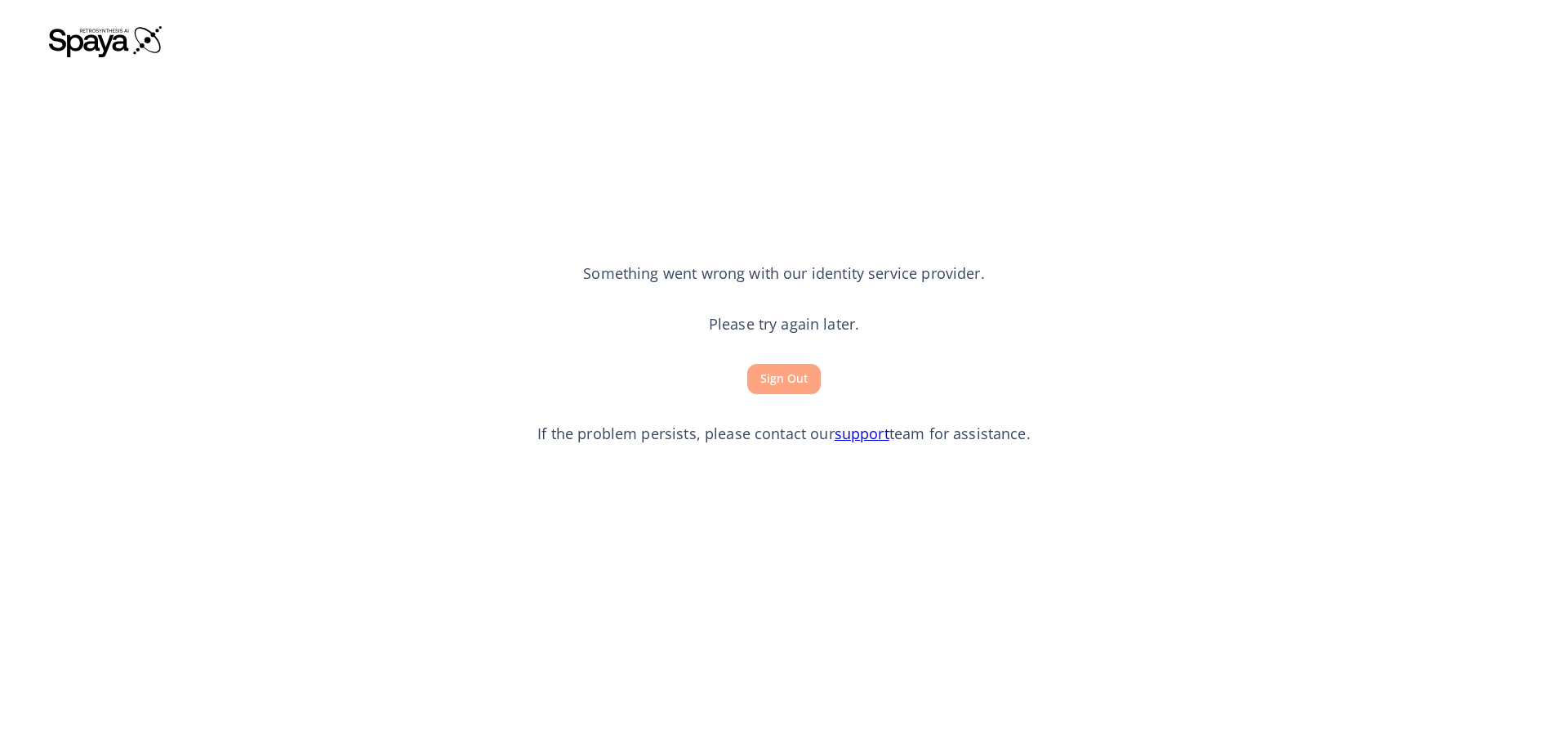
click at [802, 386] on button "Sign Out" at bounding box center [784, 378] width 74 height 30
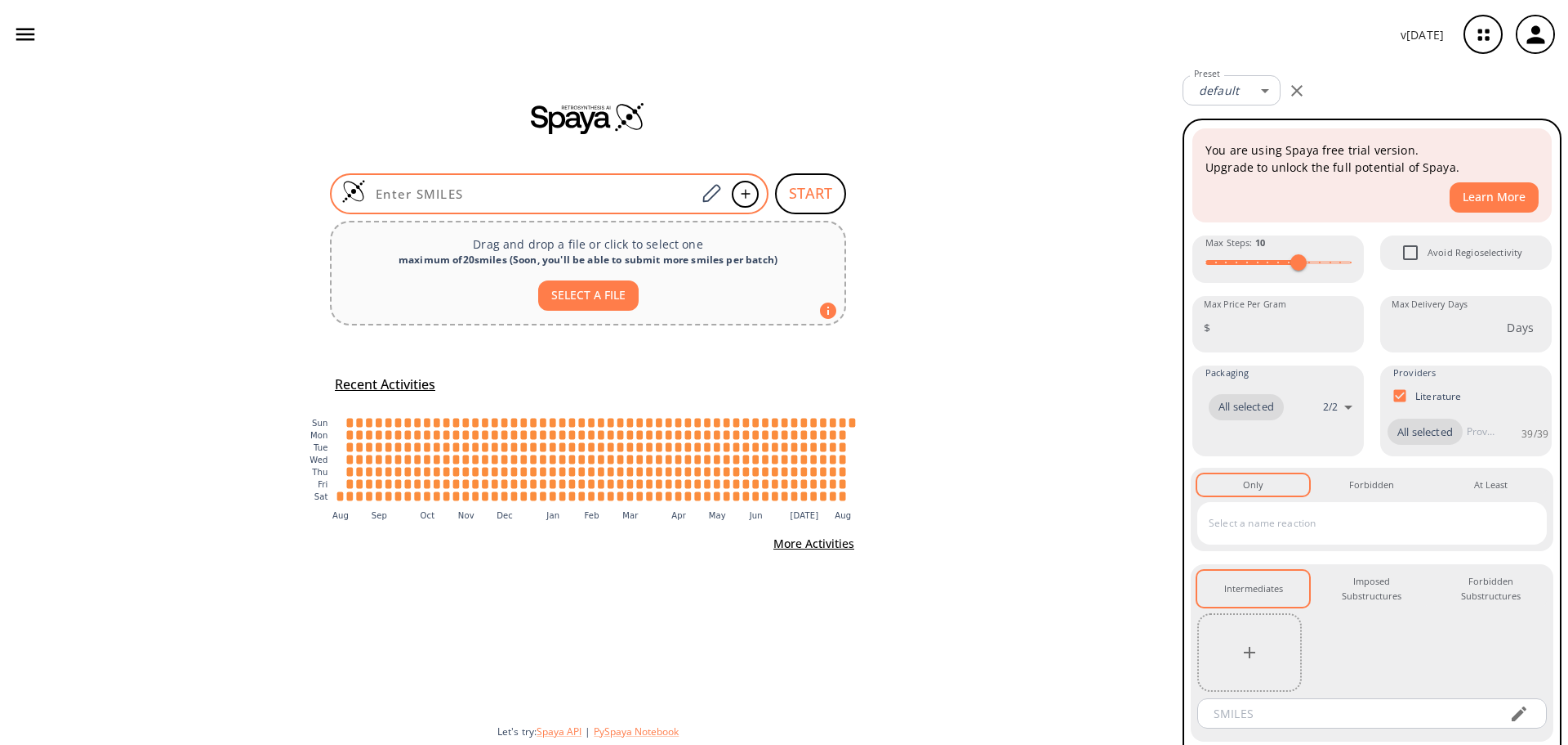
click at [615, 184] on div at bounding box center [548, 194] width 439 height 41
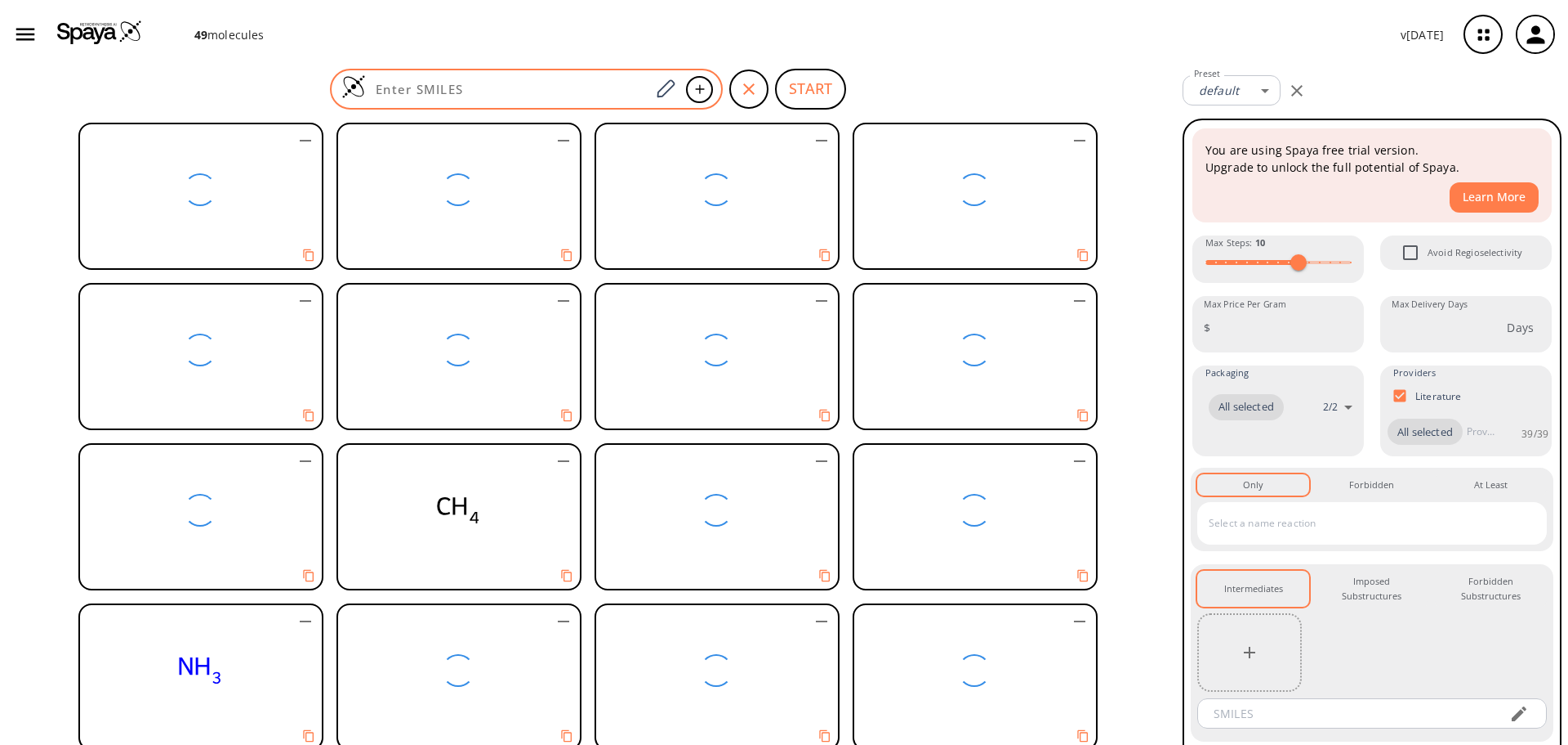
click at [597, 84] on input at bounding box center [508, 89] width 284 height 16
click at [596, 96] on input at bounding box center [508, 89] width 284 height 16
click at [495, 94] on input at bounding box center [508, 89] width 284 height 16
click at [521, 85] on input at bounding box center [508, 89] width 284 height 16
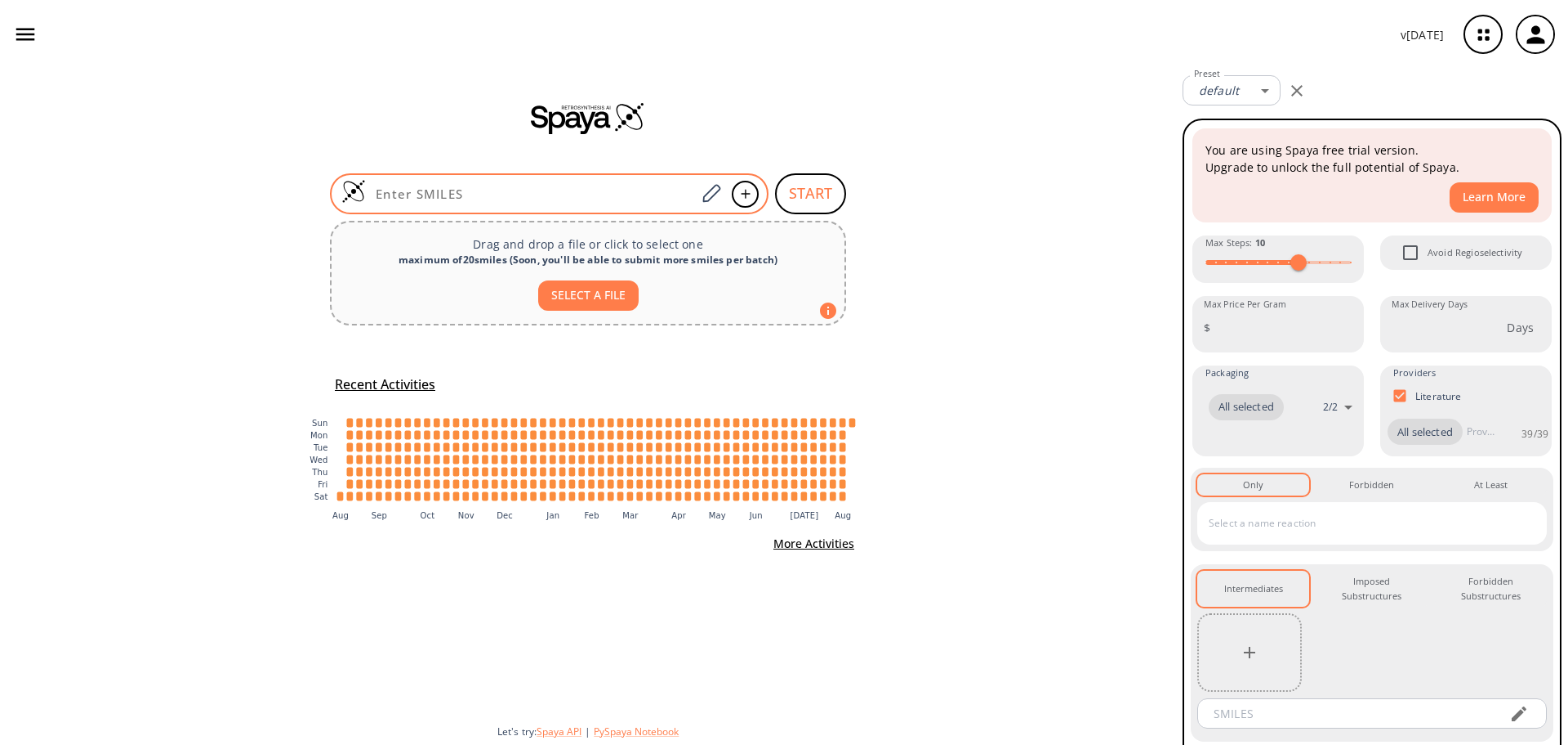
click at [520, 202] on div at bounding box center [548, 194] width 439 height 41
paste input "CN1CC[C@]23CCC=NC2[C@H]1CC1=CC=CC=C31"
type input "CN1CC[C@]23CCC=NC2[C@H]1CC1=CC=CC=C31"
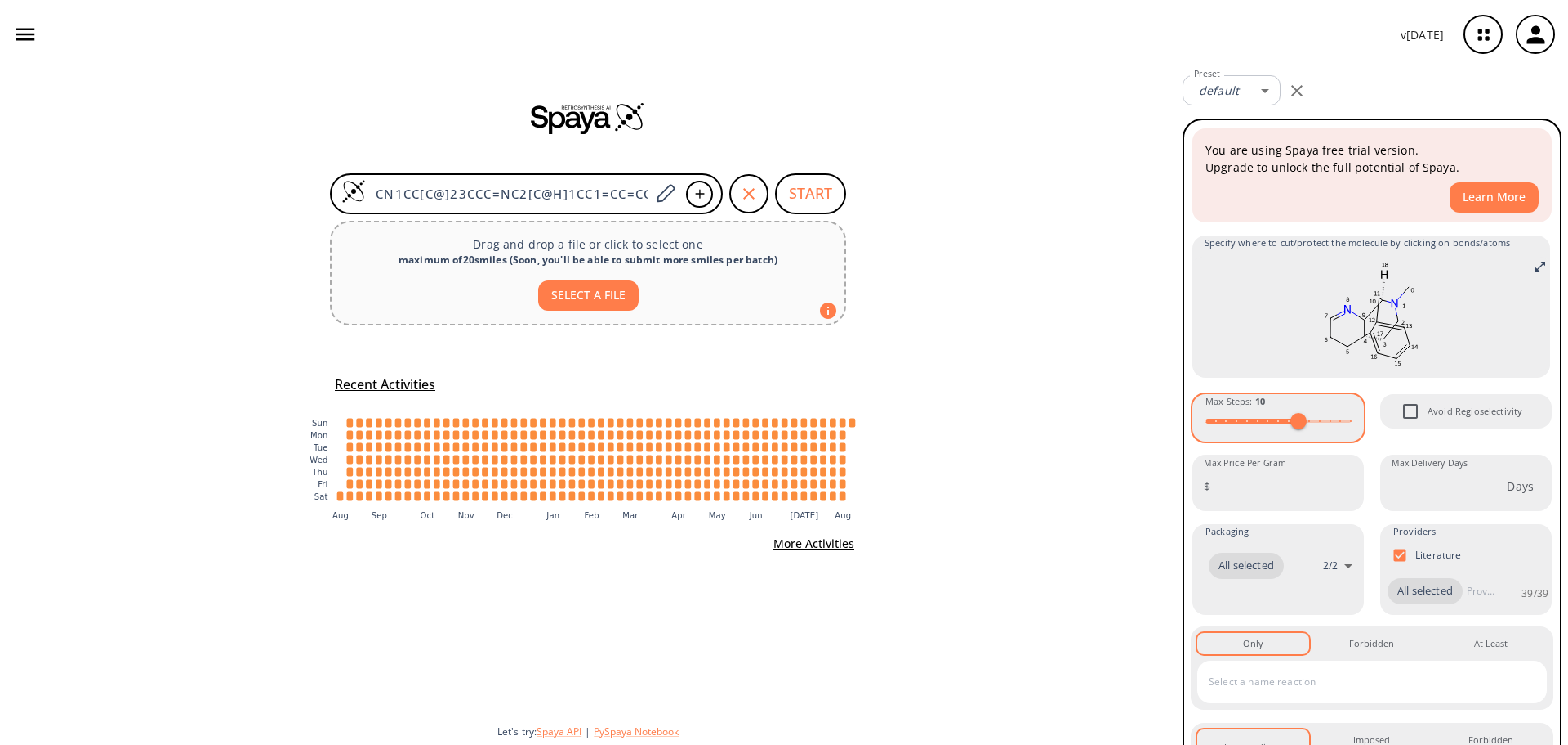
type input "15"
drag, startPoint x: 1297, startPoint y: 418, endPoint x: 1342, endPoint y: 435, distance: 48.1
click at [1343, 429] on span at bounding box center [1351, 421] width 16 height 16
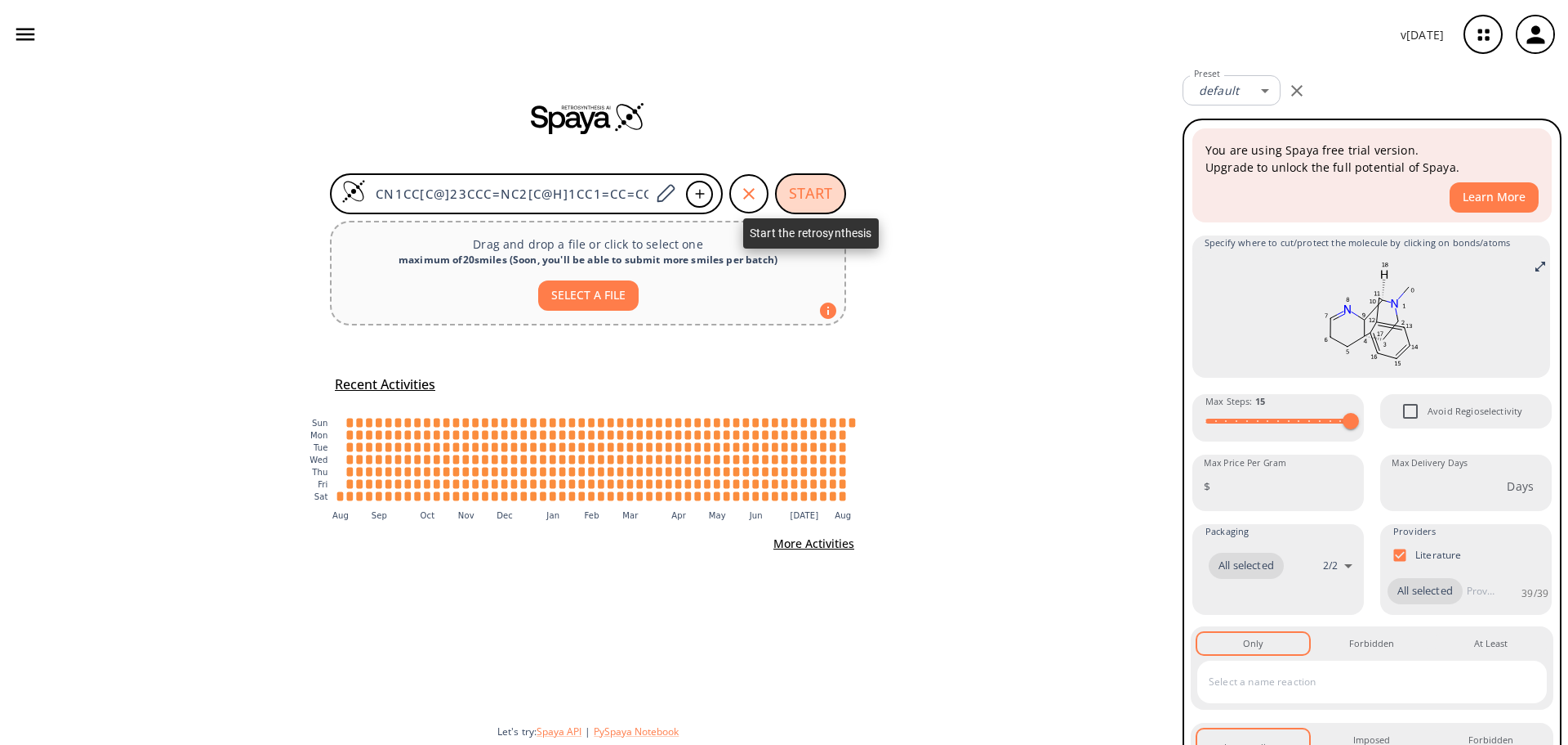
click at [817, 194] on button "START" at bounding box center [811, 194] width 71 height 41
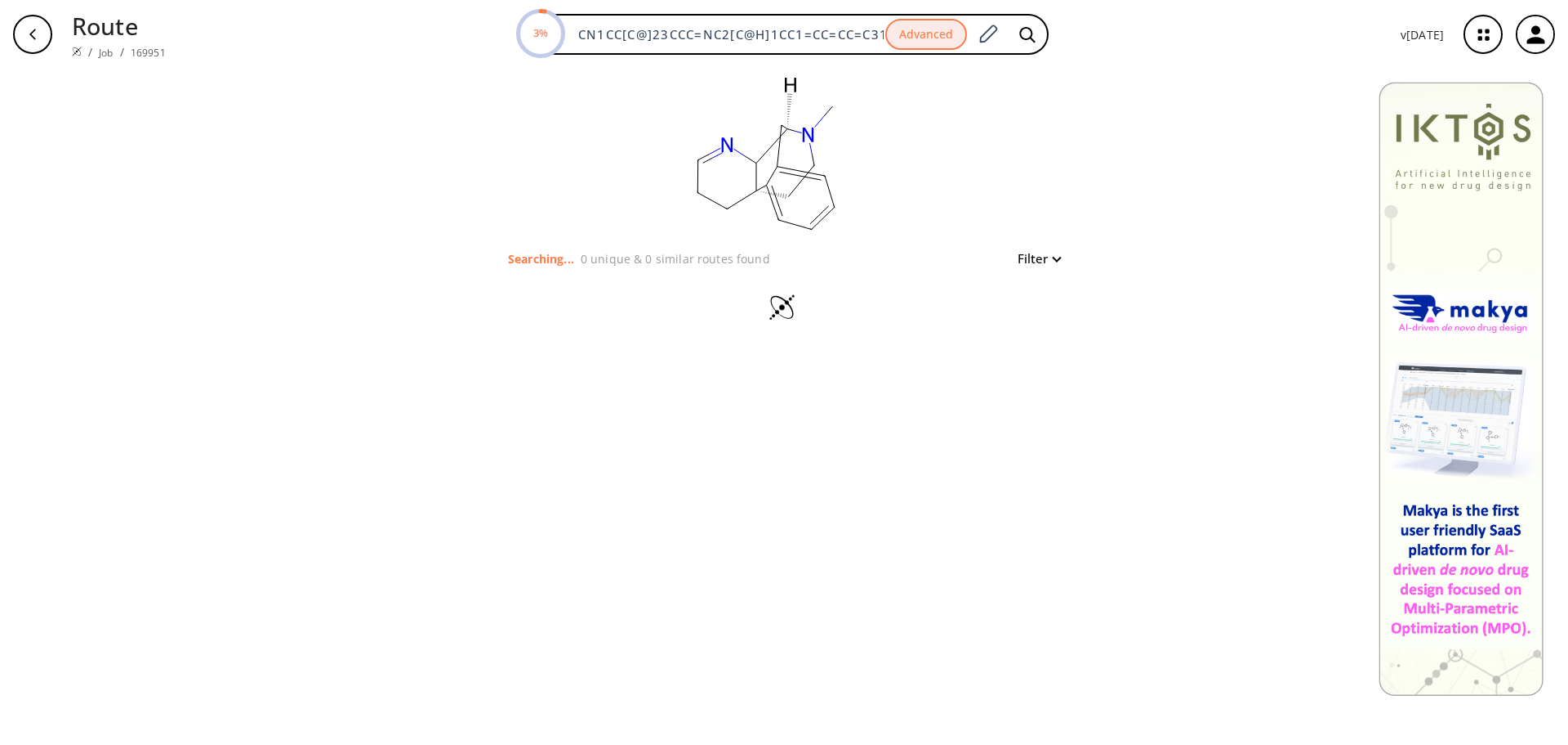
click at [1045, 253] on button "Filter" at bounding box center [1034, 258] width 53 height 12
click at [1047, 259] on div at bounding box center [784, 372] width 1568 height 745
